Goal: Complete application form: Complete application form

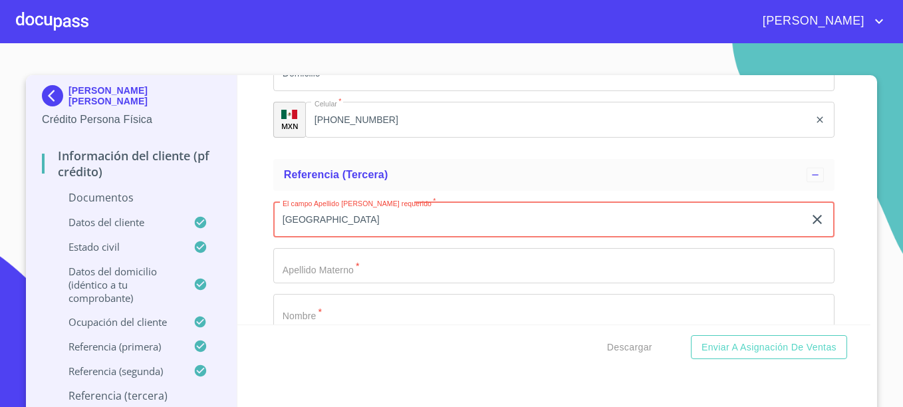
type input "[GEOGRAPHIC_DATA]"
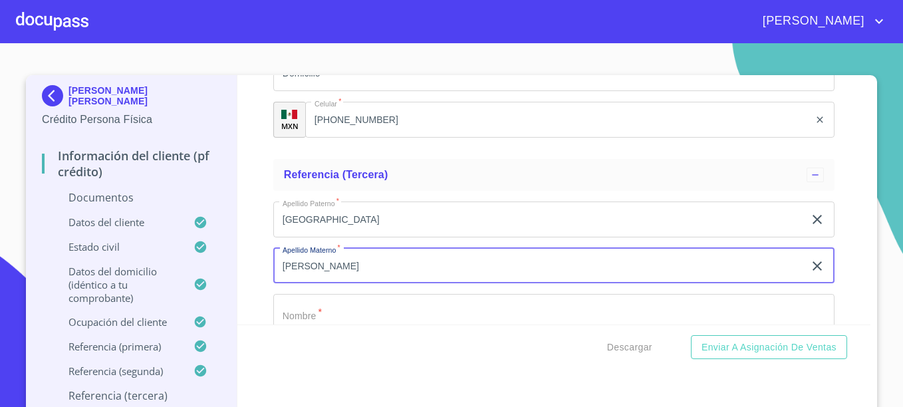
type input "[PERSON_NAME]"
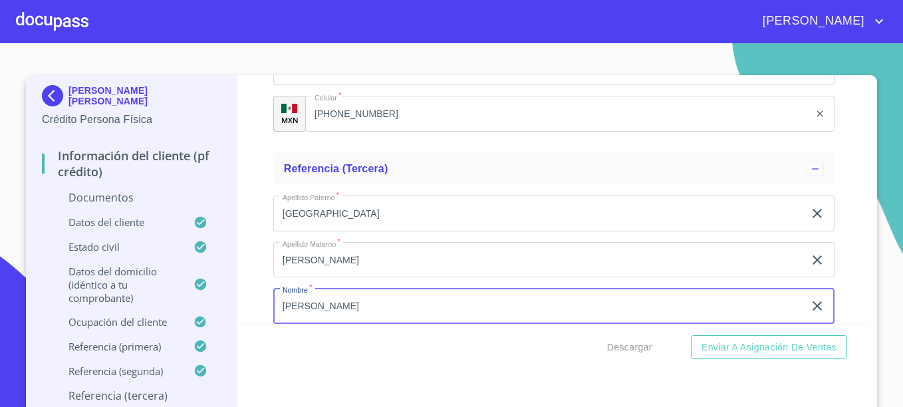
type input "[PERSON_NAME]"
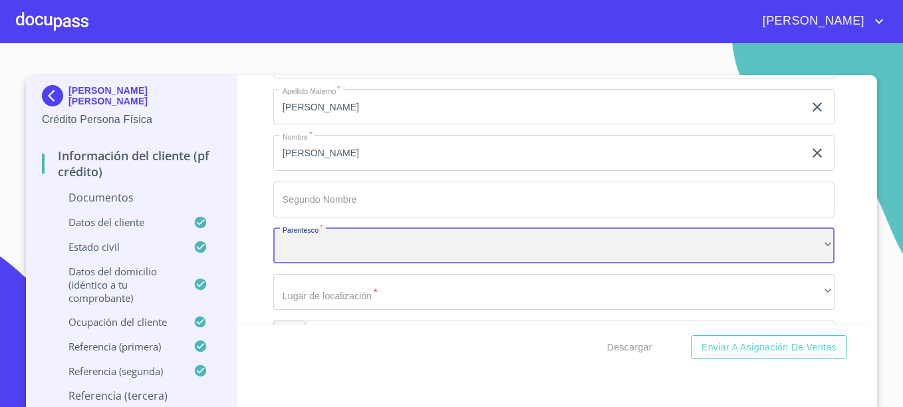
click at [335, 245] on div "​" at bounding box center [553, 246] width 561 height 36
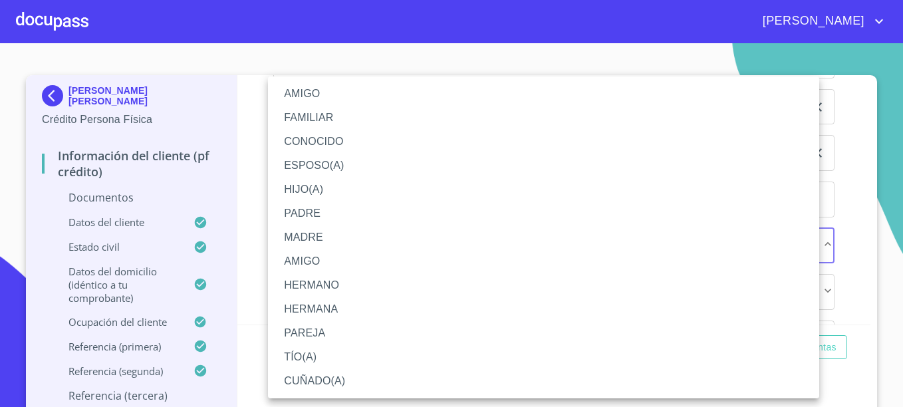
click at [306, 92] on li "AMIGO" at bounding box center [543, 94] width 551 height 24
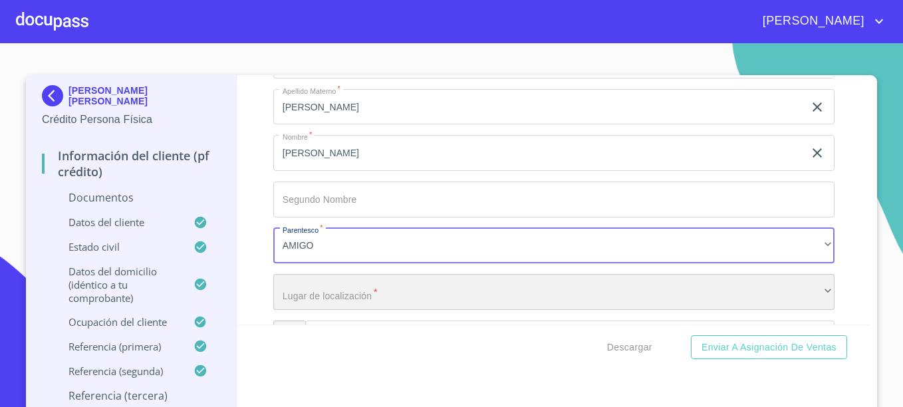
click at [316, 288] on div "​" at bounding box center [553, 292] width 561 height 36
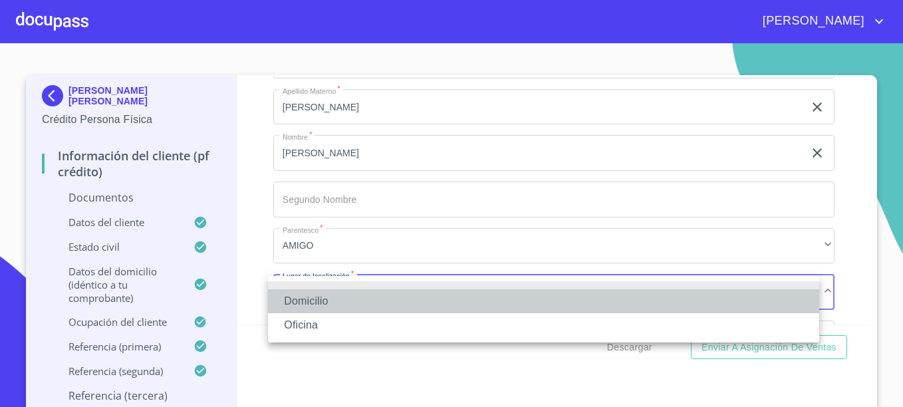
click at [310, 297] on li "Domicilio" at bounding box center [543, 301] width 551 height 24
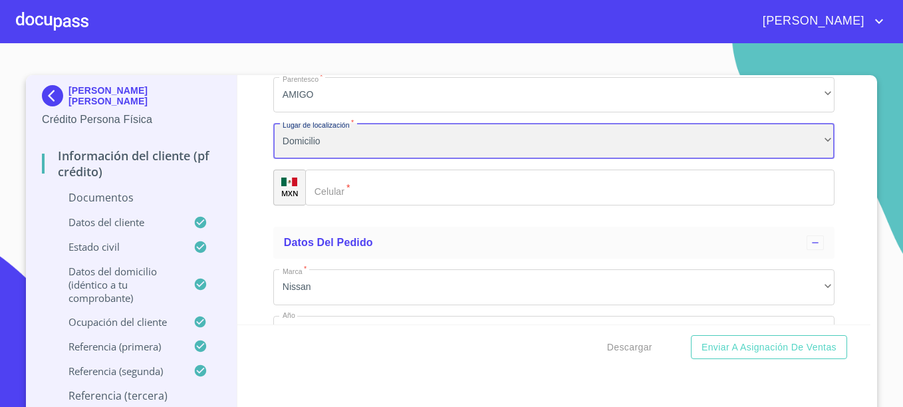
scroll to position [7190, 0]
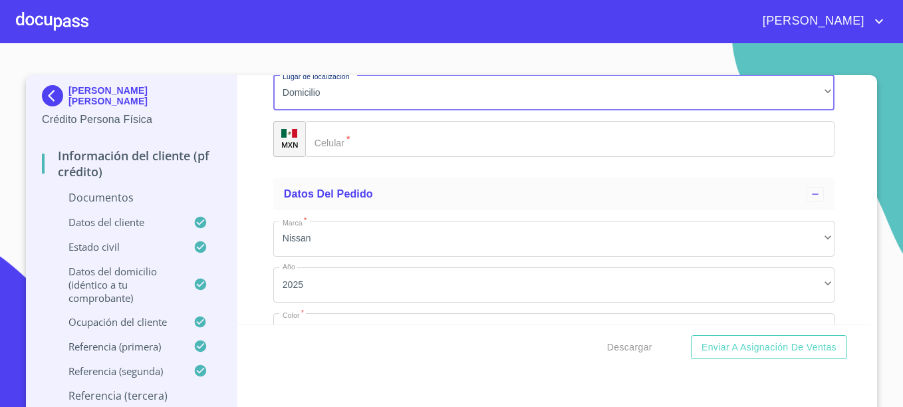
click at [358, 140] on input "Documento de identificación.   *" at bounding box center [569, 139] width 529 height 36
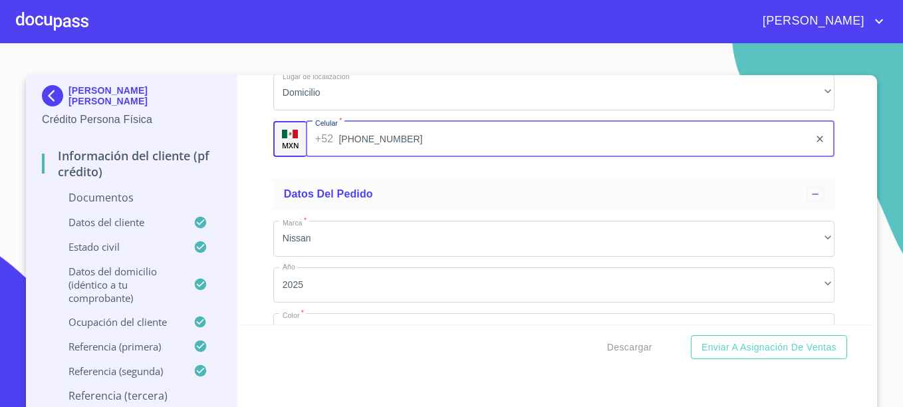
type input "[PHONE_NUMBER]"
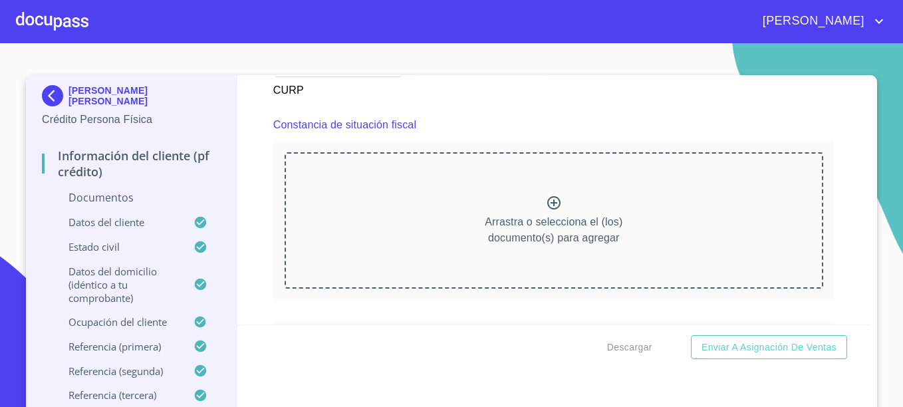
scroll to position [3201, 0]
click at [626, 350] on span "Descargar" at bounding box center [629, 347] width 45 height 17
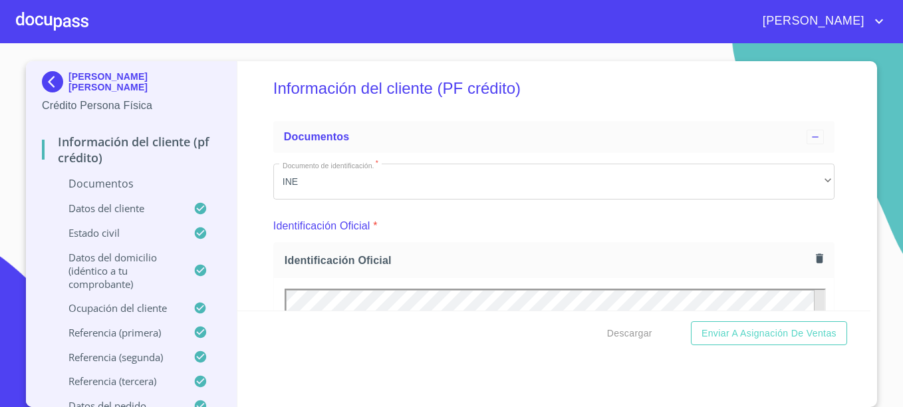
scroll to position [0, 0]
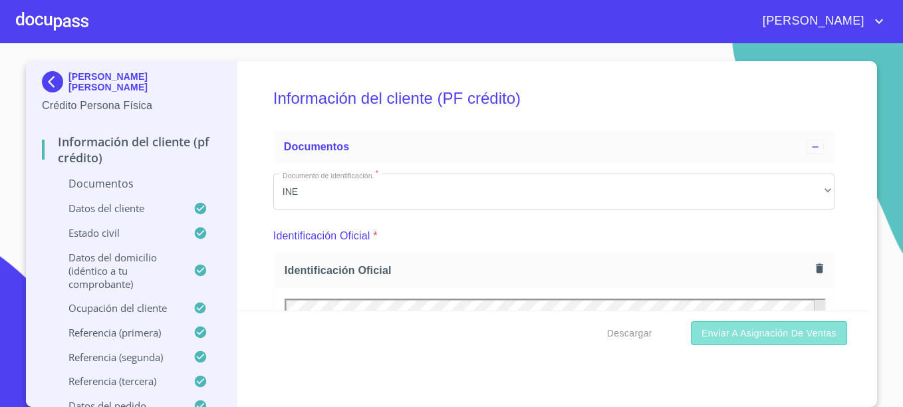
click at [769, 341] on button "Enviar a Asignación de Ventas" at bounding box center [769, 333] width 156 height 25
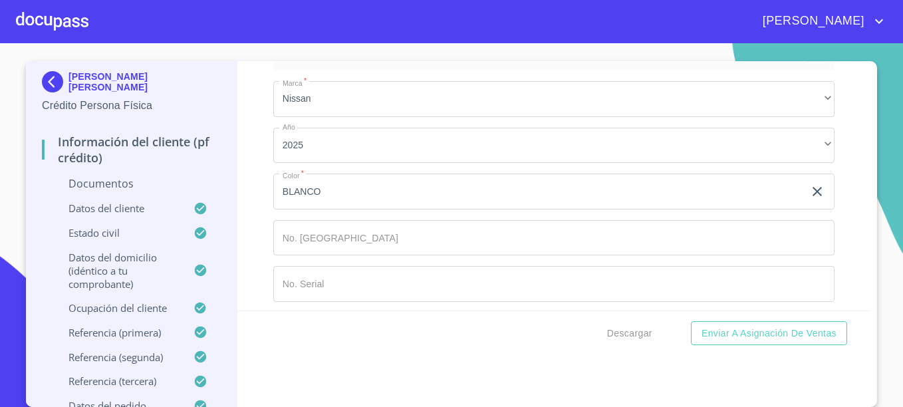
scroll to position [7323, 0]
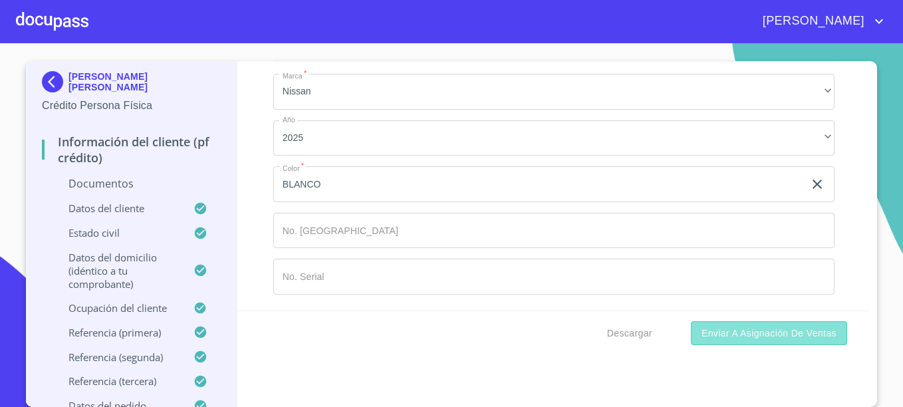
click at [739, 341] on button "Enviar a Asignación de Ventas" at bounding box center [769, 333] width 156 height 25
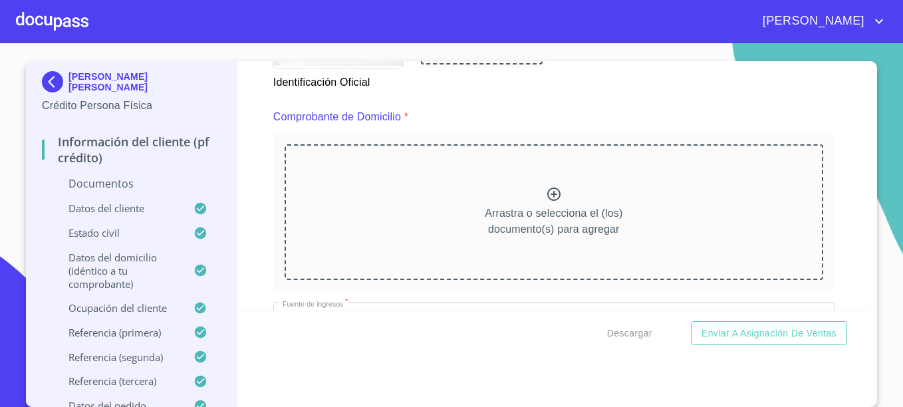
scroll to position [675, 0]
click at [551, 218] on p "Arrastra o selecciona el (los) documento(s) para agregar" at bounding box center [554, 222] width 138 height 32
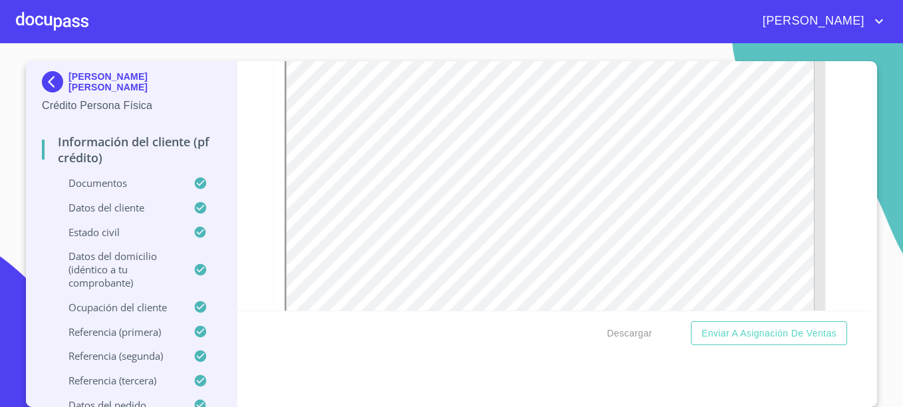
scroll to position [808, 0]
click at [633, 338] on span "Descargar" at bounding box center [629, 333] width 45 height 17
click at [612, 332] on span "Descargar" at bounding box center [629, 333] width 45 height 17
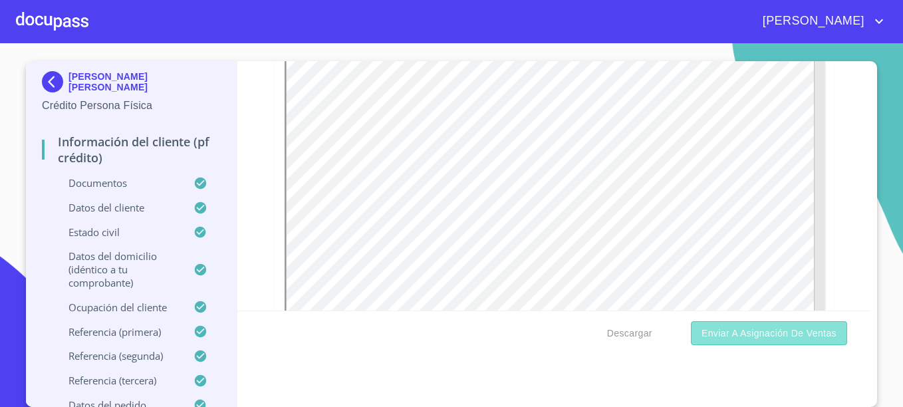
click at [747, 340] on span "Enviar a Asignación de Ventas" at bounding box center [768, 333] width 135 height 17
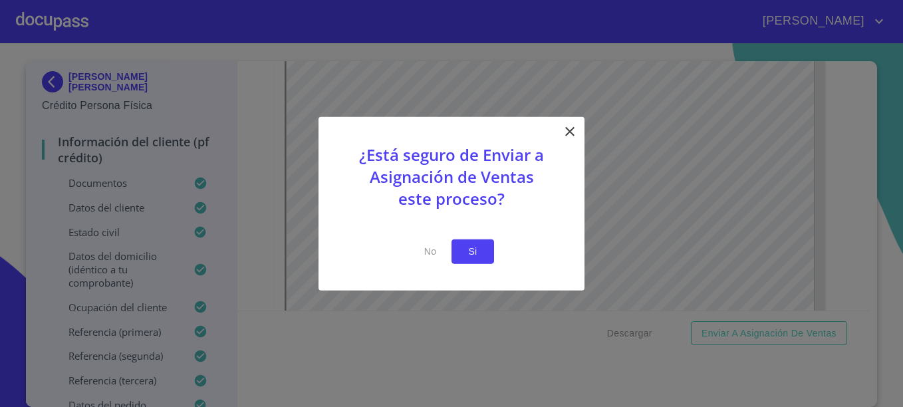
click at [472, 255] on span "Si" at bounding box center [472, 251] width 21 height 17
